Goal: Task Accomplishment & Management: Manage account settings

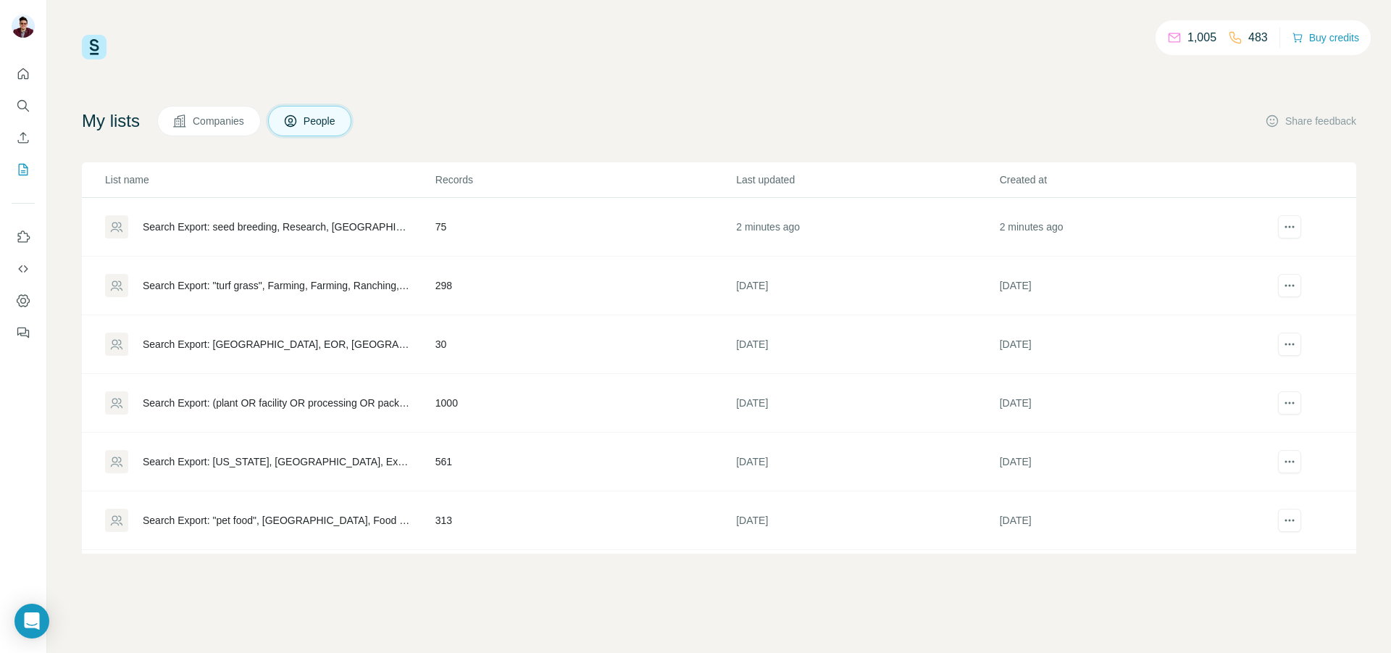
click at [680, 98] on div "1,005 483 Buy credits My lists Companies People Share feedback List name Record…" at bounding box center [719, 294] width 1274 height 519
click at [73, 116] on div "1,005 483 Buy credits My lists Companies People Share feedback List name Record…" at bounding box center [719, 326] width 1344 height 653
drag, startPoint x: 72, startPoint y: 116, endPoint x: 147, endPoint y: 120, distance: 74.7
click at [147, 120] on div "1,005 483 Buy credits My lists Companies People Share feedback List name Record…" at bounding box center [719, 326] width 1344 height 653
click at [550, 229] on td "75" at bounding box center [585, 227] width 301 height 59
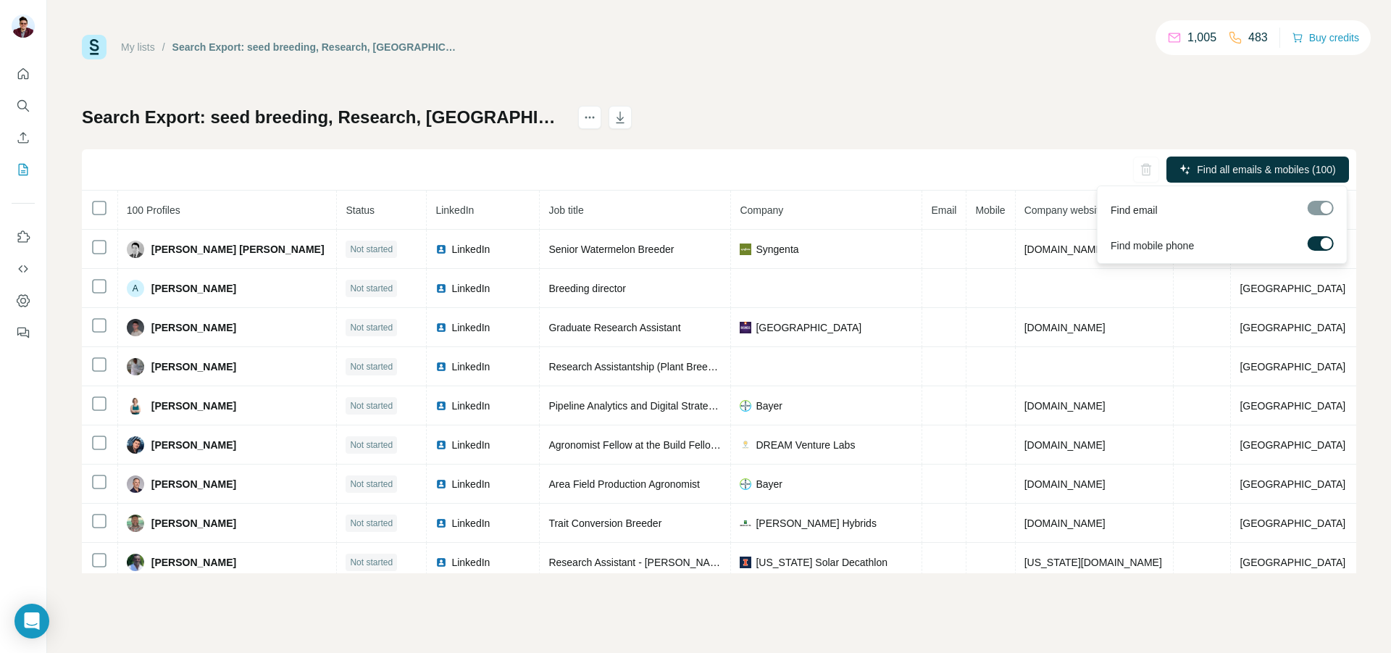
click at [1322, 241] on div at bounding box center [1326, 244] width 12 height 12
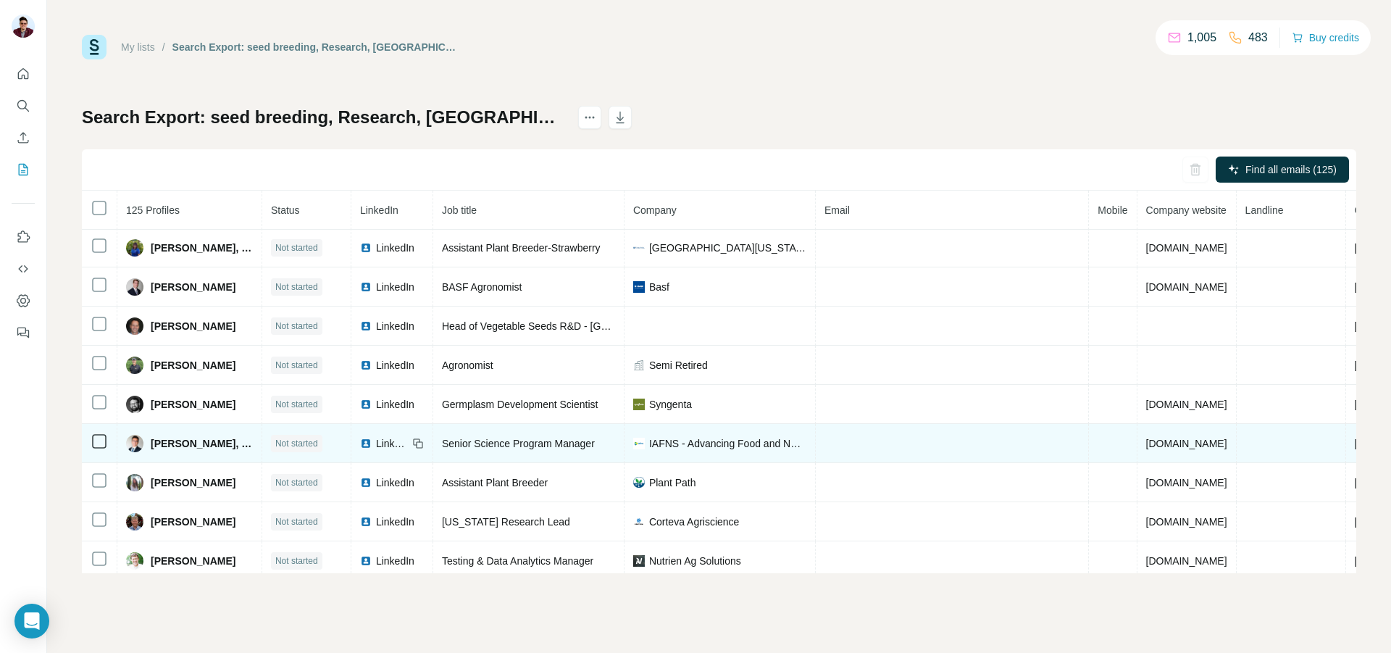
scroll to position [265, 0]
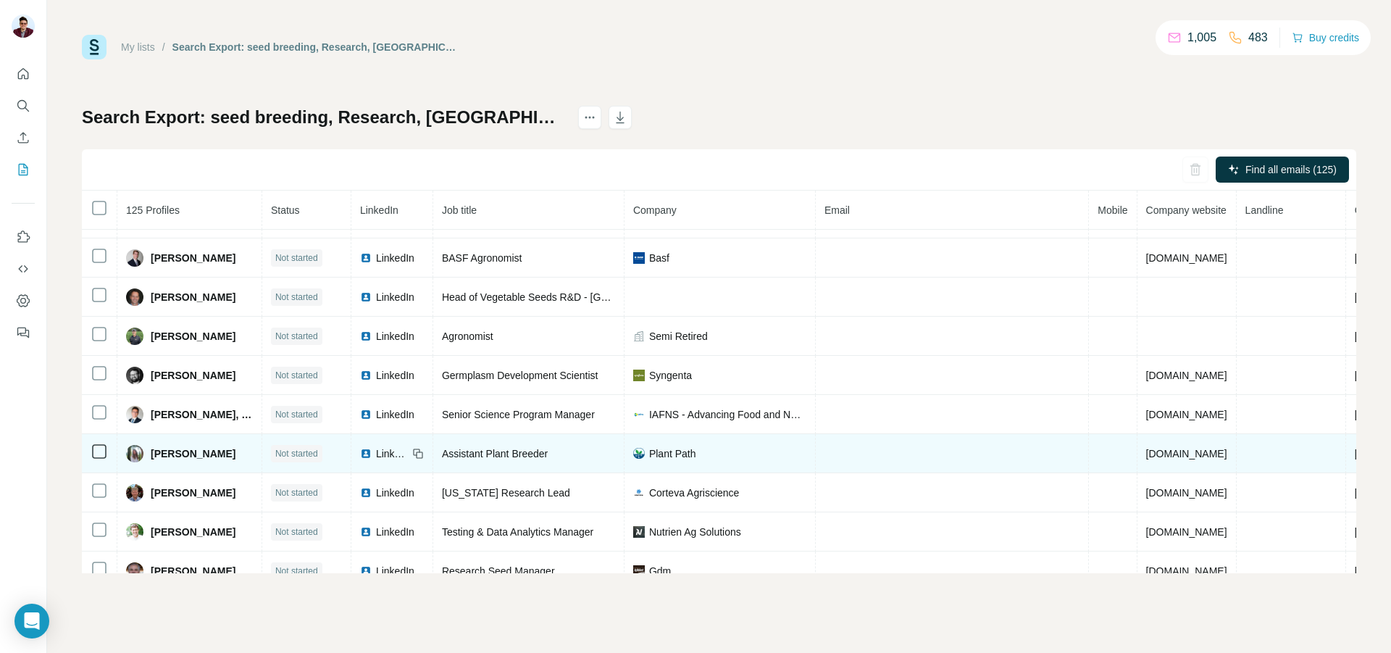
click at [99, 459] on div at bounding box center [99, 451] width 17 height 17
click at [89, 456] on td at bounding box center [99, 453] width 35 height 39
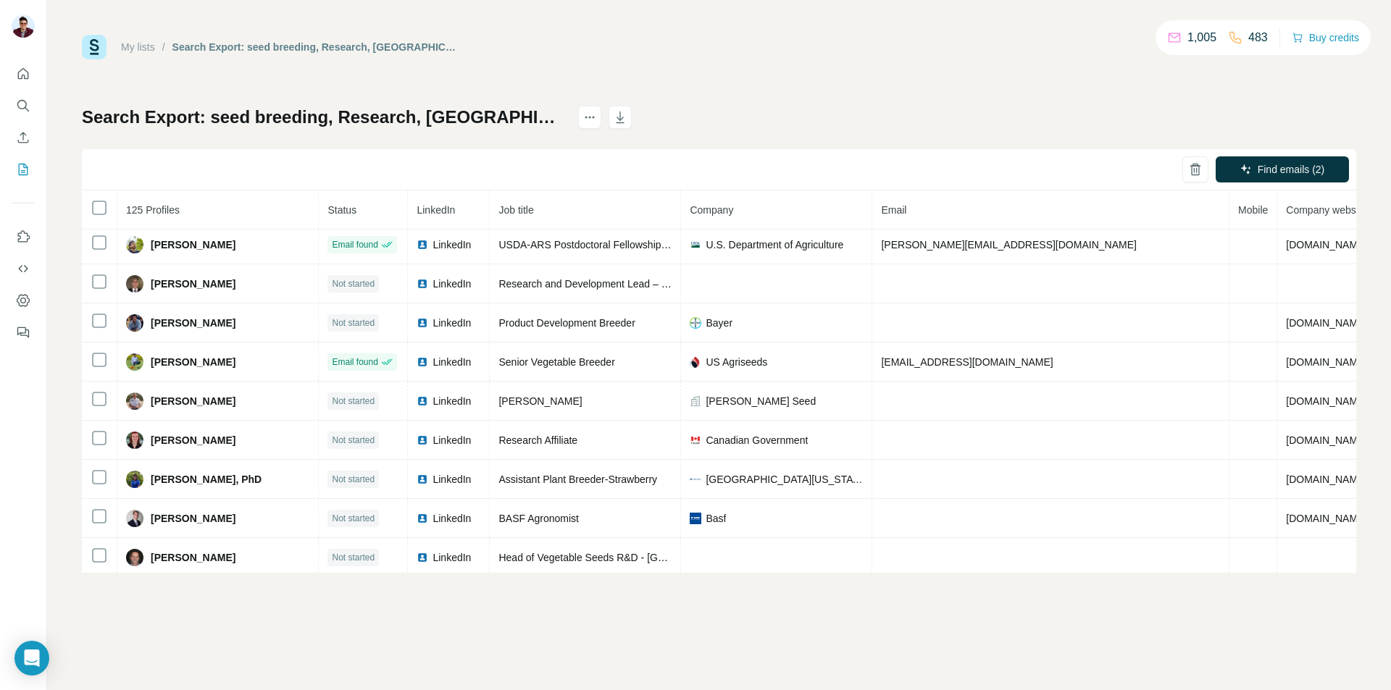
scroll to position [0, 0]
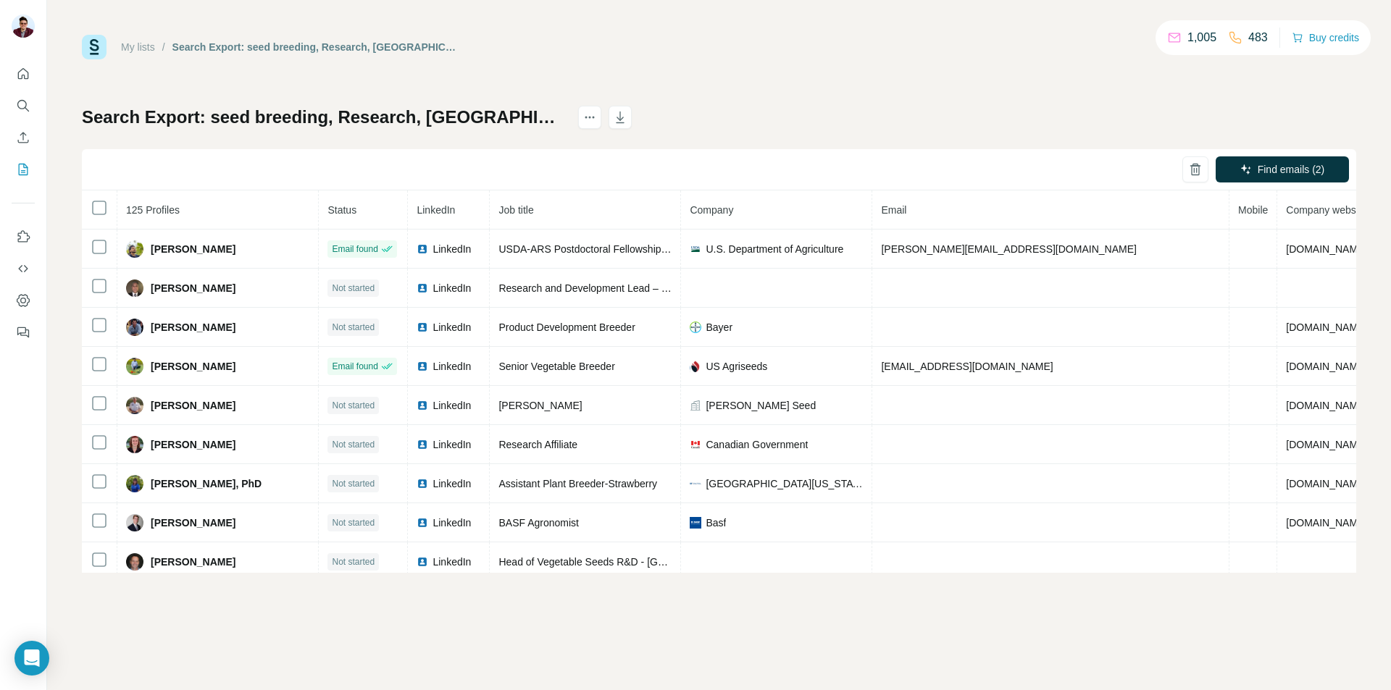
click at [729, 70] on div "My lists / Search Export: seed breeding, Research, [GEOGRAPHIC_DATA] - [DATE] 1…" at bounding box center [719, 304] width 1274 height 538
